Goal: Transaction & Acquisition: Subscribe to service/newsletter

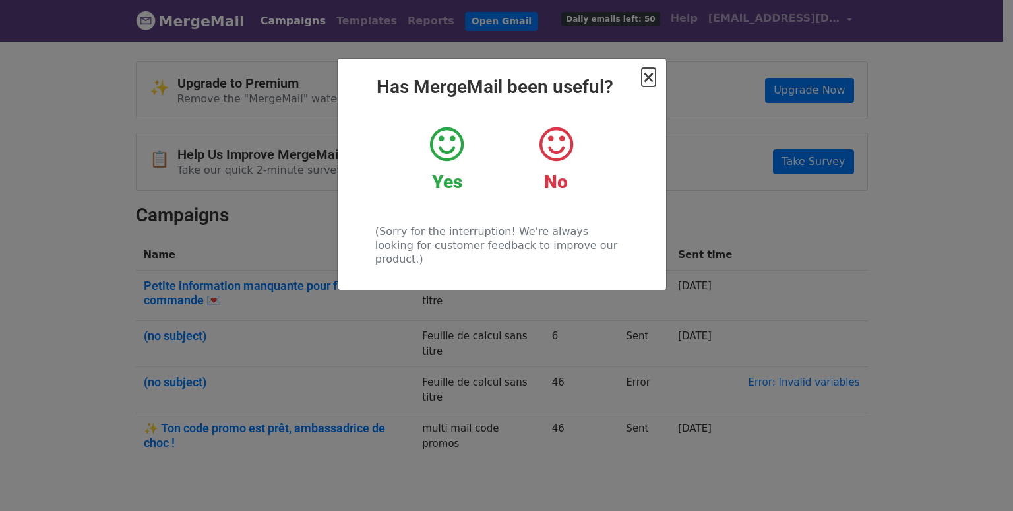
click at [648, 80] on span "×" at bounding box center [648, 77] width 13 height 18
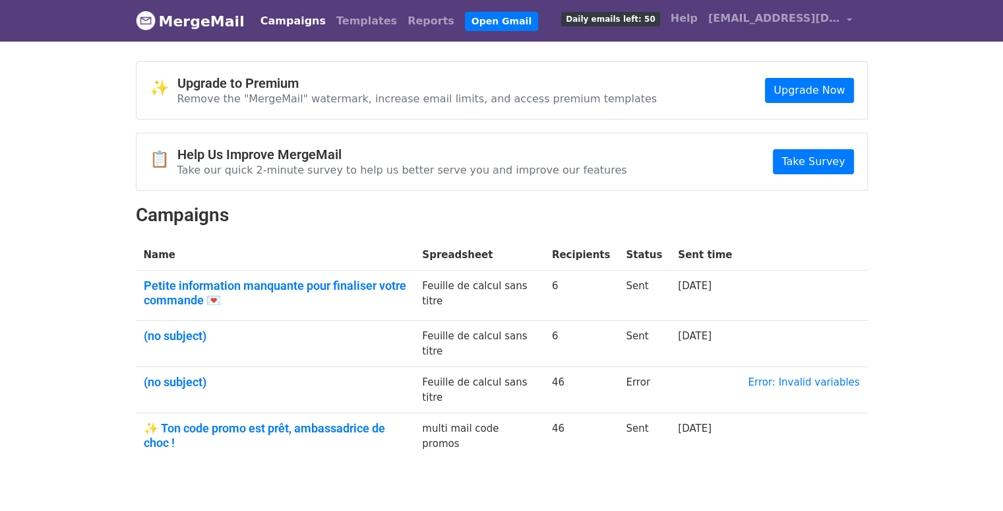
click at [633, 24] on span "Daily emails left: 50" at bounding box center [610, 19] width 98 height 15
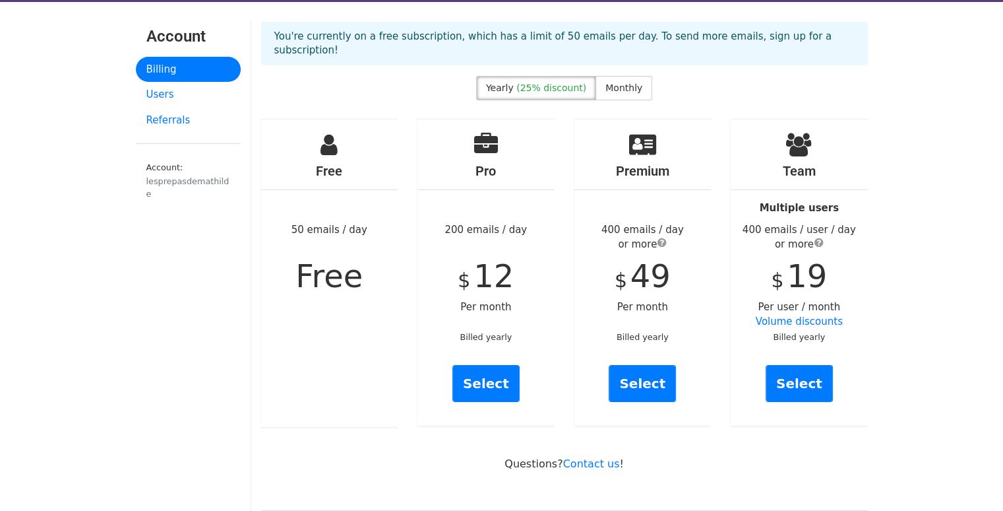
scroll to position [50, 0]
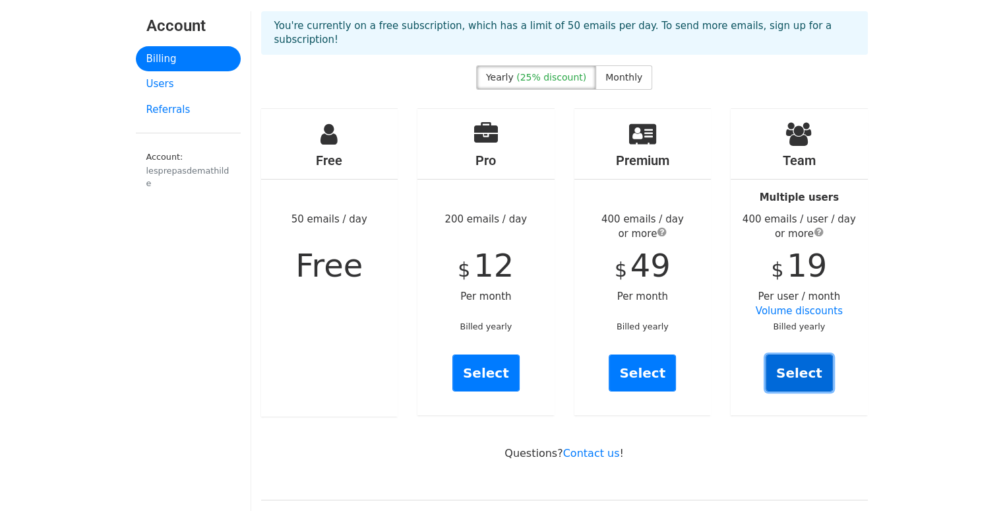
click at [805, 354] on link "Select" at bounding box center [799, 372] width 67 height 37
click at [814, 305] on link "Volume discounts" at bounding box center [799, 311] width 87 height 12
click at [821, 305] on link "Volume discounts" at bounding box center [799, 311] width 87 height 12
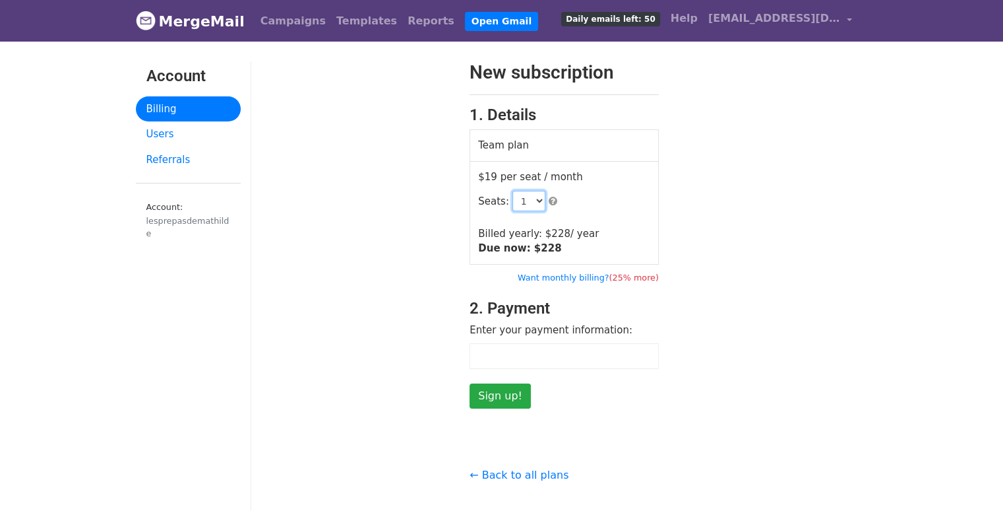
click at [534, 201] on select "1 2 3 4 5 6 7 8 9 10 11 12 13 14 15 16 17 18 19 20 21 22 23 24 25 26 27 28 29 3…" at bounding box center [529, 201] width 33 height 20
click at [513, 191] on select "1 2 3 4 5 6 7 8 9 10 11 12 13 14 15 16 17 18 19 20 21 22 23 24 25 26 27 28 29 3…" at bounding box center [529, 201] width 33 height 20
click at [534, 199] on select "1 2 3 4 5 6 7 8 9 10 11 12 13 14 15 16 17 18 19 20 21 22 23 24 25 26 27 28 29 3…" at bounding box center [529, 201] width 33 height 20
select select "1"
click at [513, 191] on select "1 2 3 4 5 6 7 8 9 10 11 12 13 14 15 16 17 18 19 20 21 22 23 24 25 26 27 28 29 3…" at bounding box center [529, 201] width 33 height 20
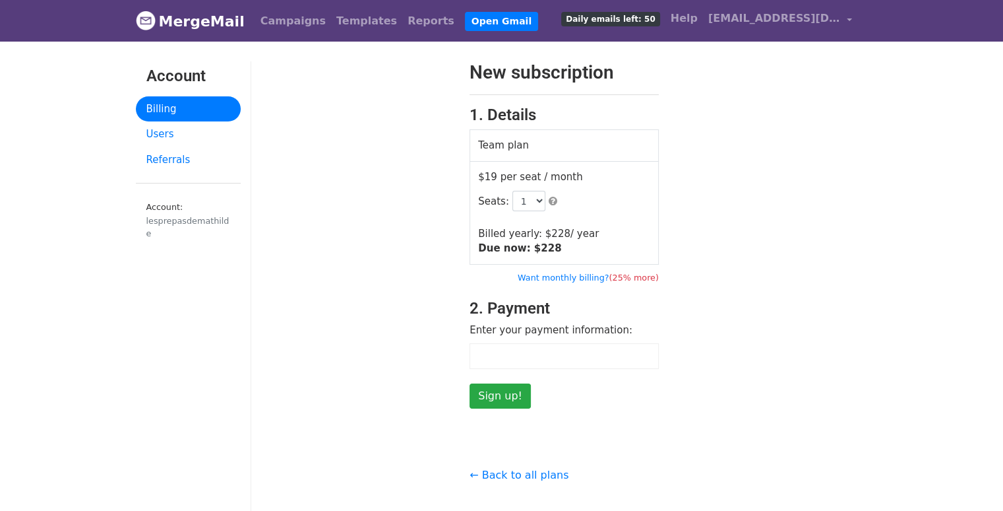
click at [817, 320] on div "New subscription 1. Details Team plan $19 per seat / month Seats: 1 2 3 4 5 6 7…" at bounding box center [564, 234] width 627 height 347
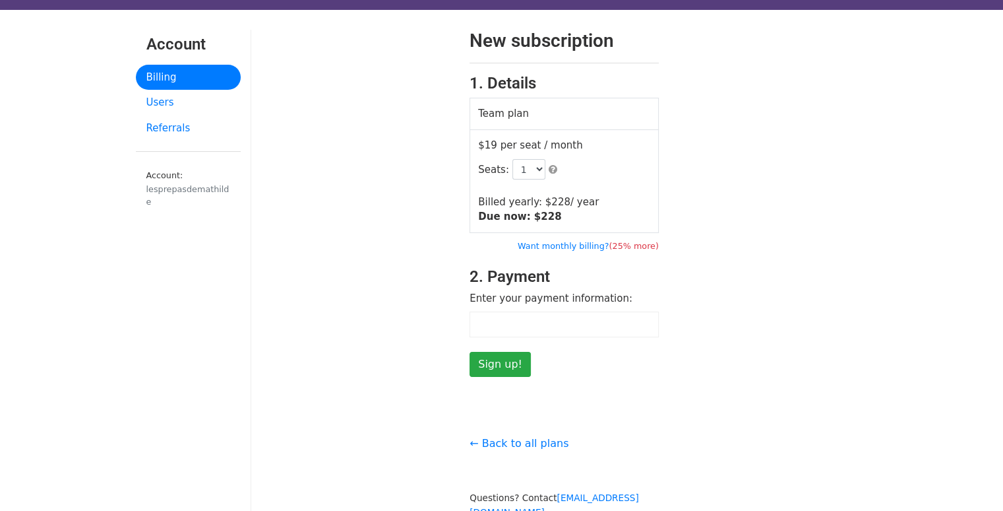
scroll to position [26, 0]
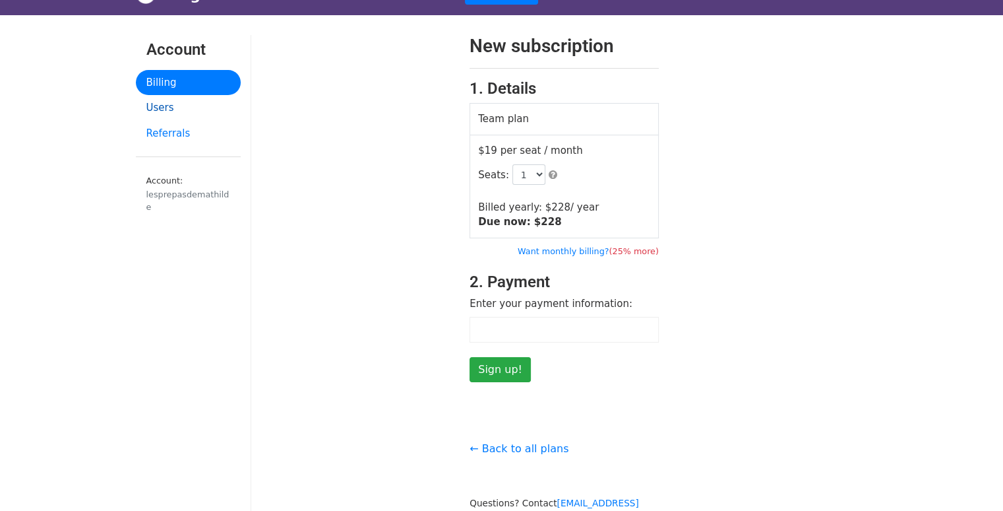
click at [177, 109] on link "Users" at bounding box center [188, 108] width 105 height 26
